Goal: Navigation & Orientation: Find specific page/section

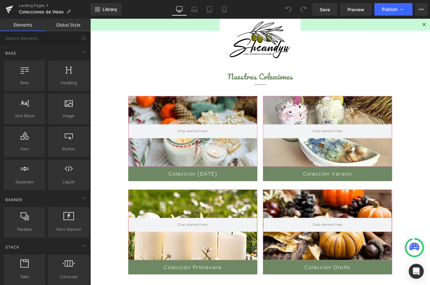
scroll to position [86, 0]
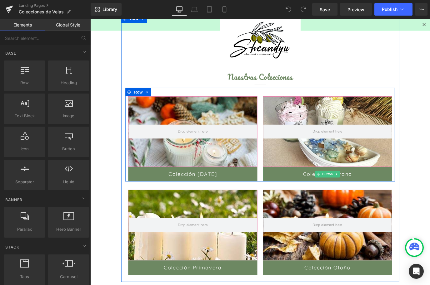
click at [367, 192] on link at bounding box center [364, 191] width 7 height 7
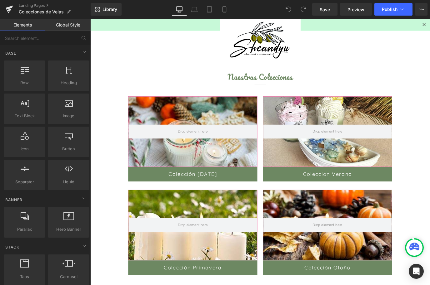
click at [429, 98] on main "Text Block Image Nuestras Colecciones Heading Separator Hero Banner Colección […" at bounding box center [279, 202] width 378 height 429
click at [383, 165] on div at bounding box center [354, 145] width 143 height 78
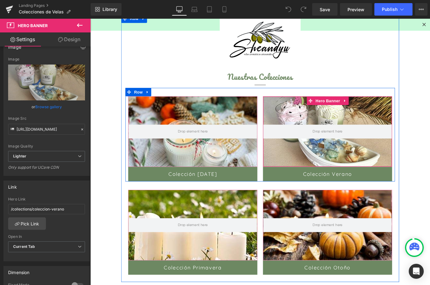
scroll to position [11, 0]
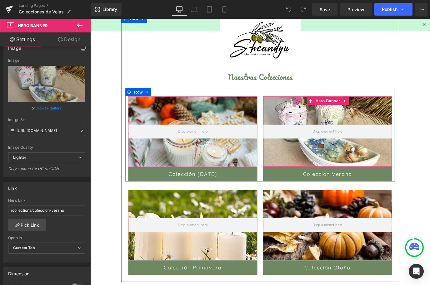
click at [77, 26] on icon at bounding box center [80, 25] width 6 height 4
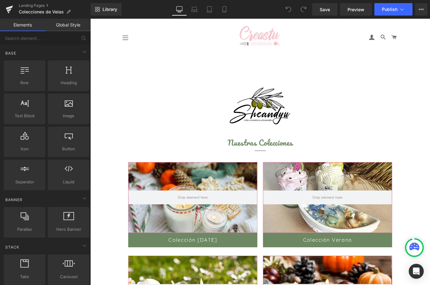
click at [213, 12] on link "Tablet" at bounding box center [209, 9] width 15 height 12
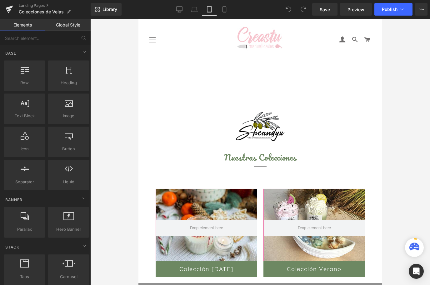
scroll to position [67, 0]
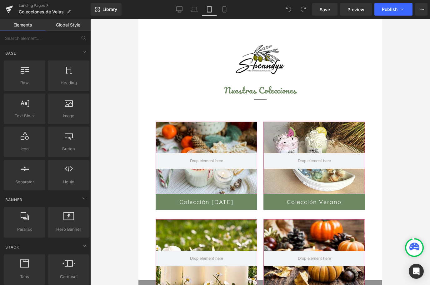
click at [178, 9] on icon at bounding box center [179, 9] width 6 height 6
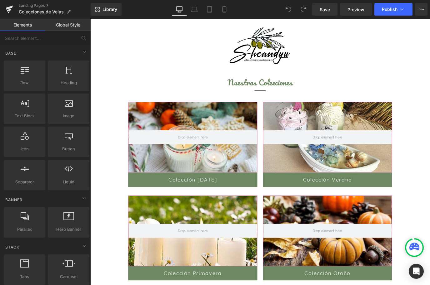
click at [196, 11] on icon at bounding box center [194, 9] width 6 height 6
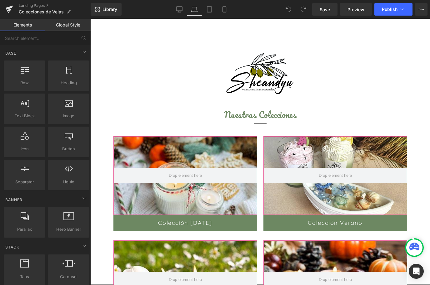
click at [44, 6] on link "Landing Pages" at bounding box center [55, 5] width 72 height 5
